Goal: Task Accomplishment & Management: Manage account settings

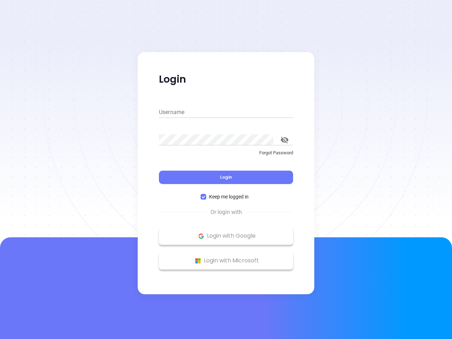
click at [226, 169] on div "Login" at bounding box center [226, 173] width 134 height 22
click at [226, 112] on input "Username" at bounding box center [226, 112] width 134 height 11
click at [284, 140] on icon "toggle password visibility" at bounding box center [284, 140] width 8 height 7
click at [226, 177] on span "Login" at bounding box center [226, 177] width 12 height 6
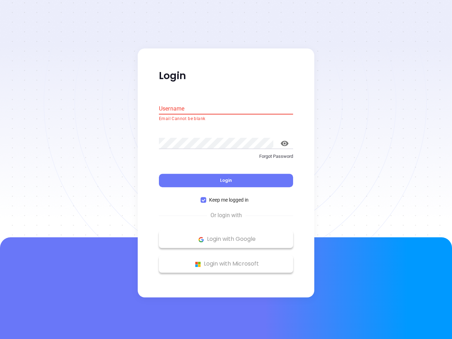
click at [226, 196] on span "Keep me logged in" at bounding box center [228, 200] width 45 height 8
click at [206, 197] on input "Keep me logged in" at bounding box center [203, 200] width 6 height 6
checkbox input "false"
click at [226, 236] on p "Login with Google" at bounding box center [225, 239] width 127 height 11
click at [226, 260] on p "Login with Microsoft" at bounding box center [225, 264] width 127 height 11
